Goal: Task Accomplishment & Management: Manage account settings

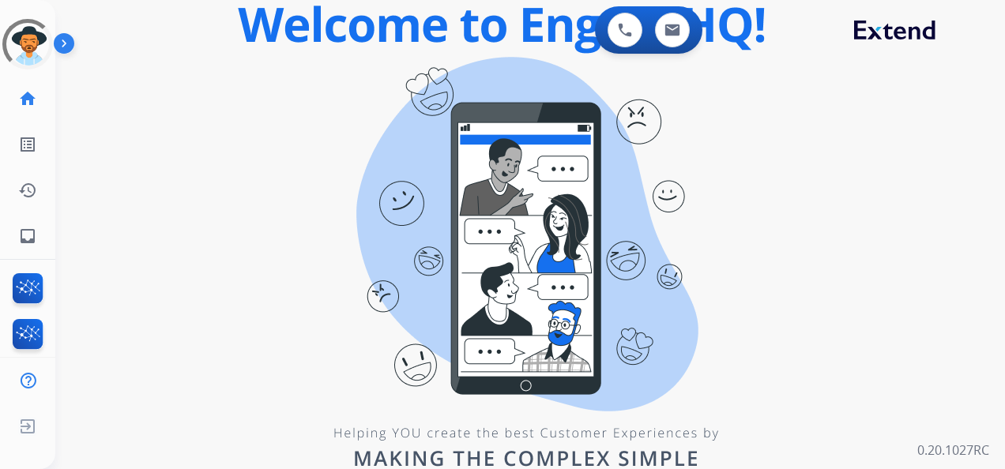
click at [60, 41] on img at bounding box center [67, 47] width 27 height 30
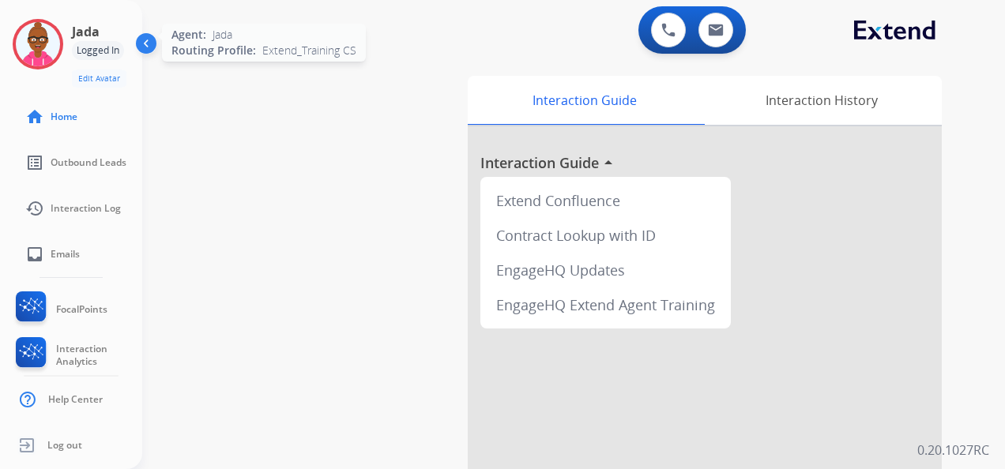
click at [42, 45] on img at bounding box center [38, 44] width 44 height 44
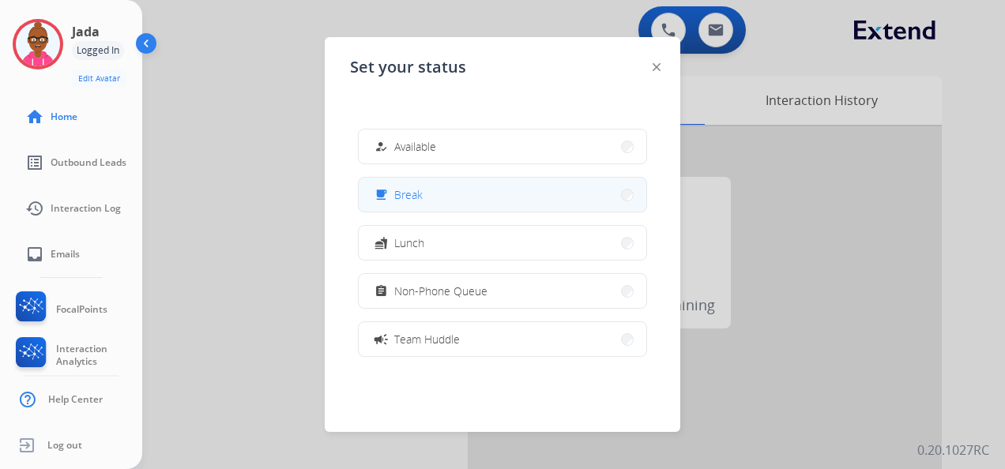
click at [465, 193] on button "free_breakfast Break" at bounding box center [502, 195] width 287 height 34
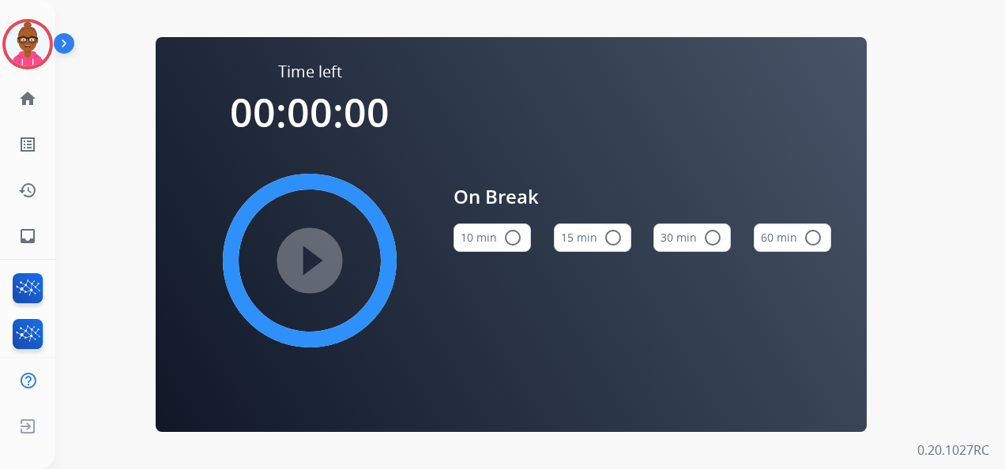
click at [614, 245] on mat-icon "radio_button_unchecked" at bounding box center [612, 237] width 19 height 19
click at [150, 247] on div "Time left 00:15:00 play_circle_filled On Break 10 min radio_button_unchecked 15…" at bounding box center [510, 234] width 911 height 469
click at [64, 39] on img at bounding box center [67, 47] width 27 height 30
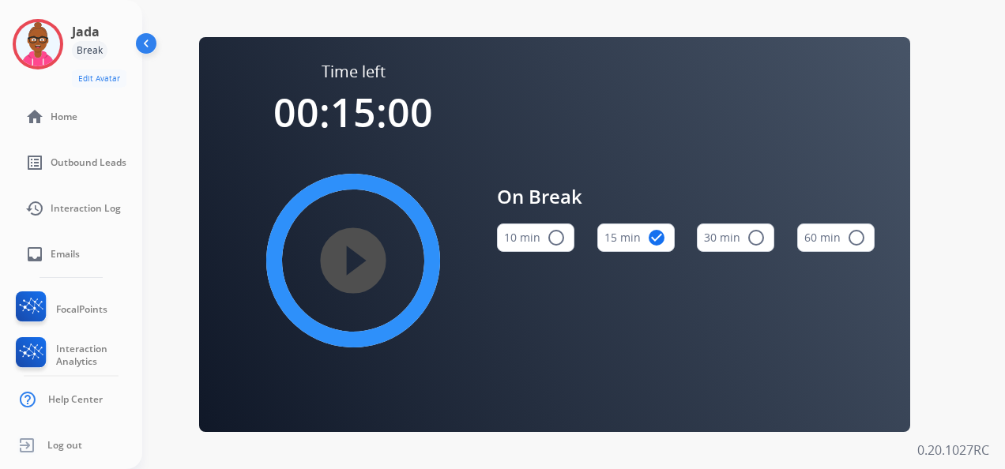
click at [96, 54] on div "Break" at bounding box center [90, 50] width 36 height 19
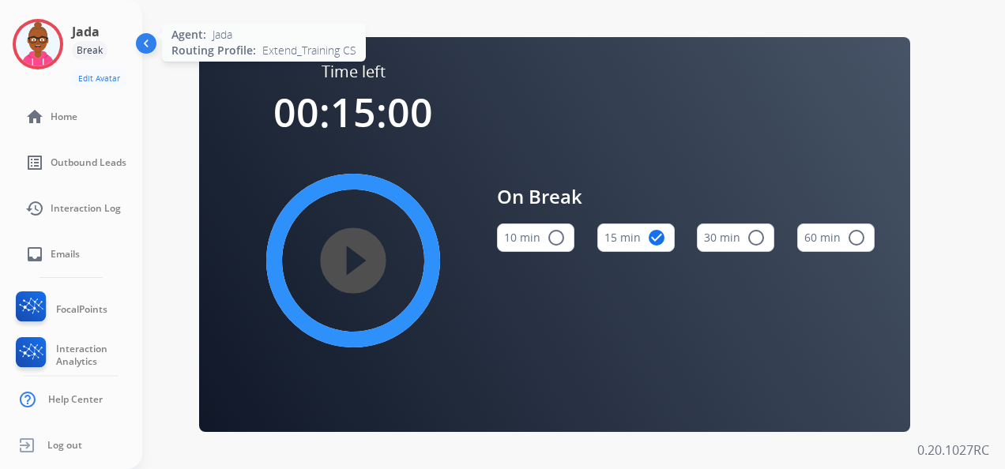
drag, startPoint x: 144, startPoint y: 42, endPoint x: 73, endPoint y: 42, distance: 70.3
click at [144, 41] on img at bounding box center [148, 47] width 30 height 30
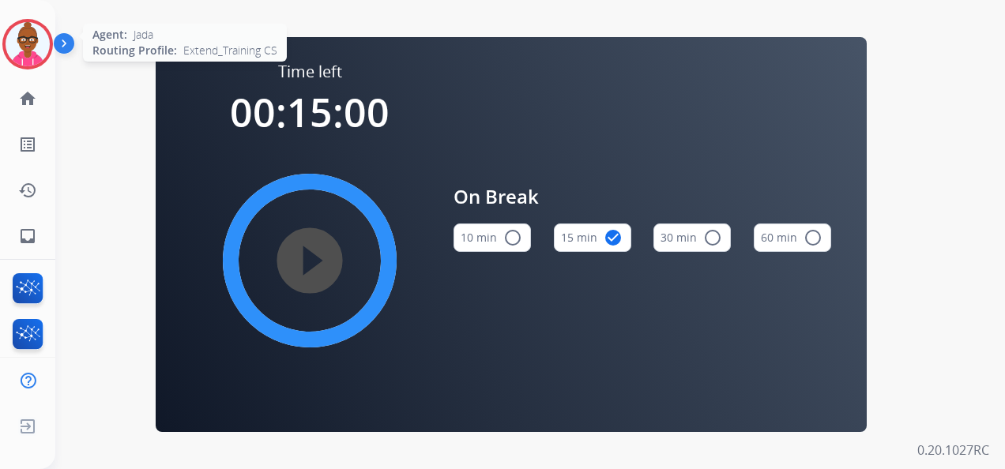
click at [17, 43] on img at bounding box center [28, 44] width 44 height 44
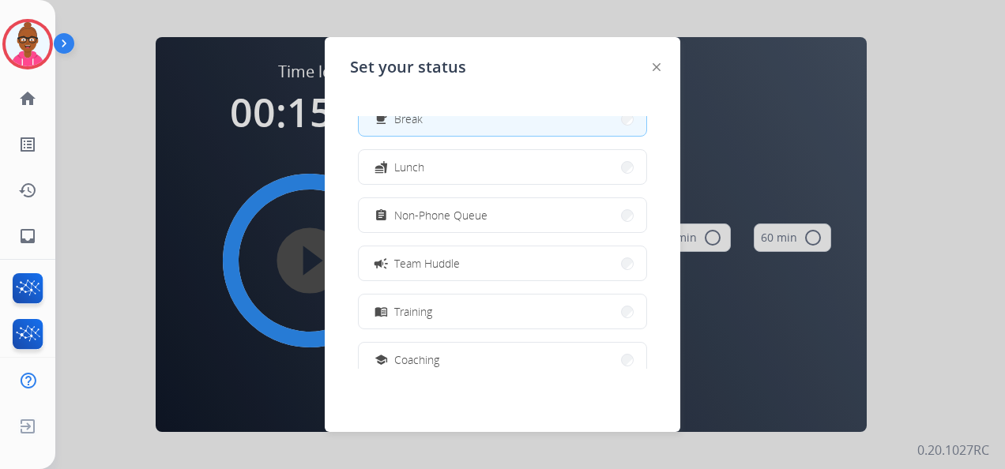
scroll to position [158, 0]
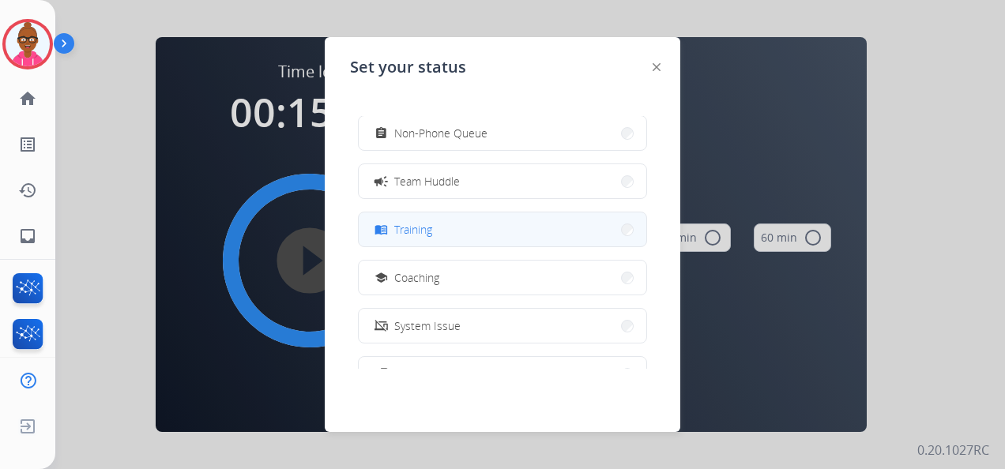
click at [503, 220] on button "menu_book Training" at bounding box center [502, 229] width 287 height 34
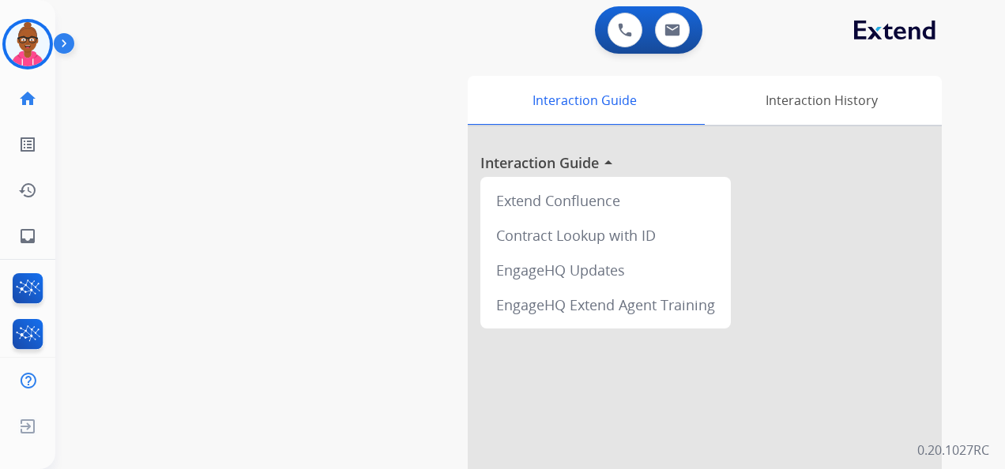
click at [62, 47] on img at bounding box center [67, 47] width 27 height 30
